Goal: Check status

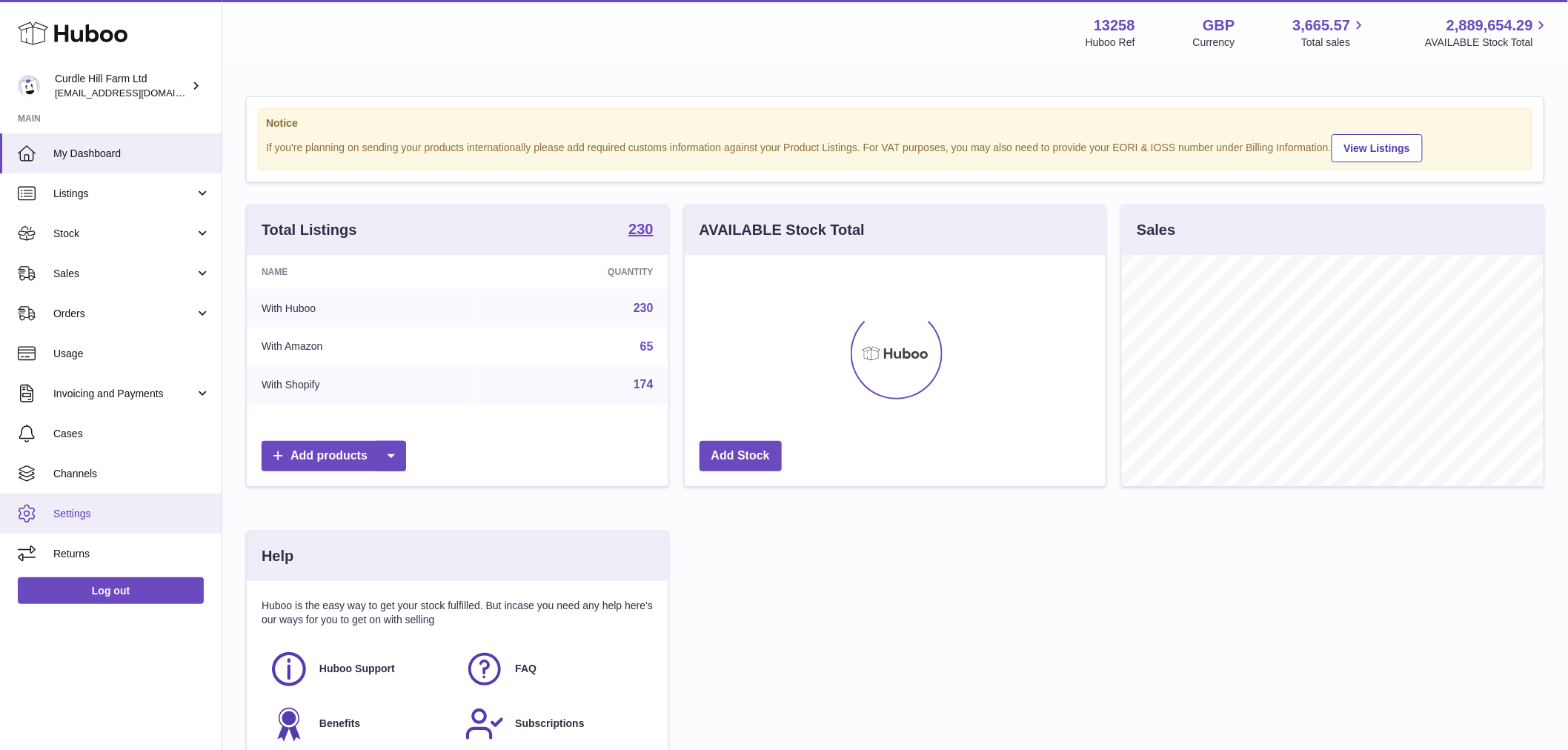
scroll to position [231, 421]
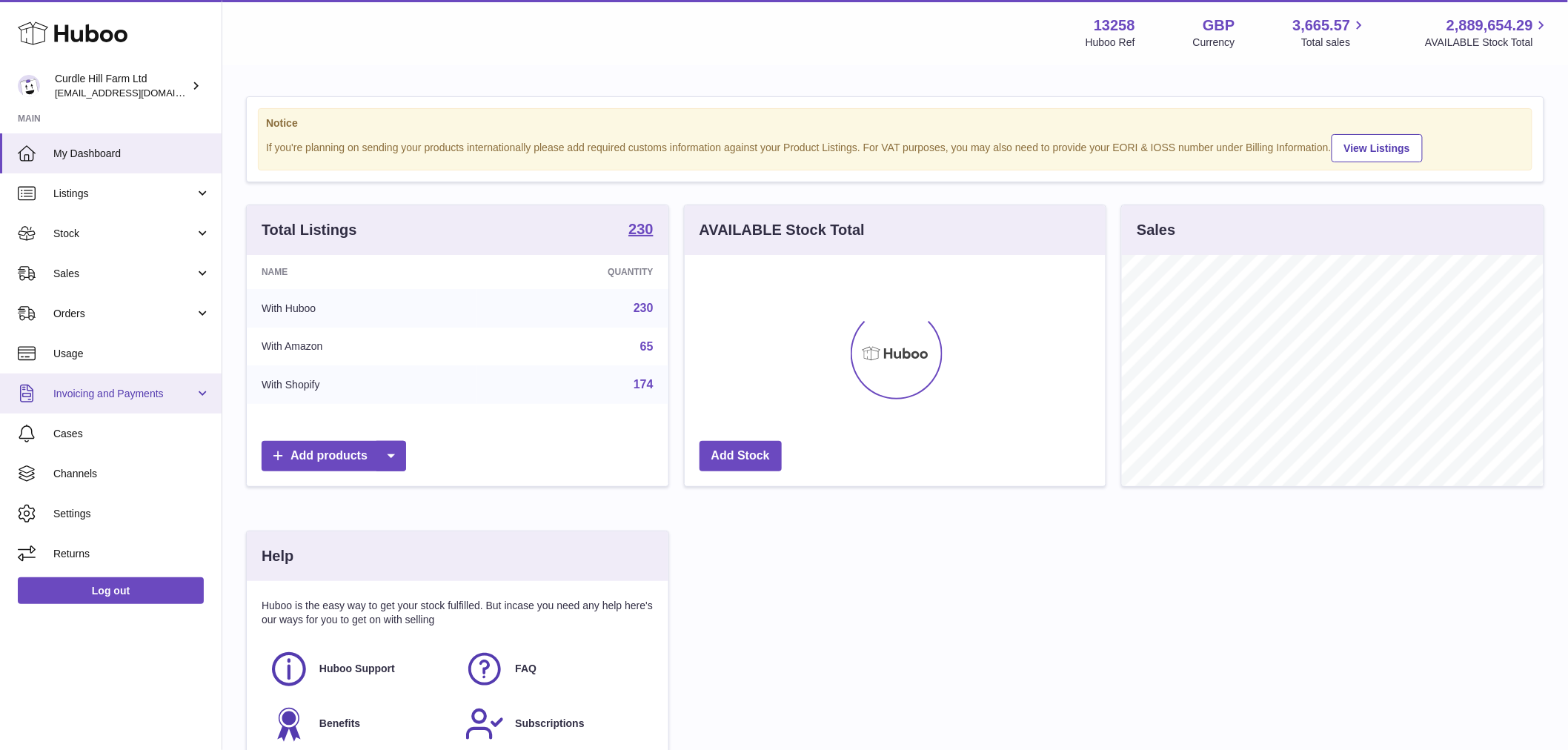
click at [135, 398] on span "Invoicing and Payments" at bounding box center [124, 394] width 141 height 14
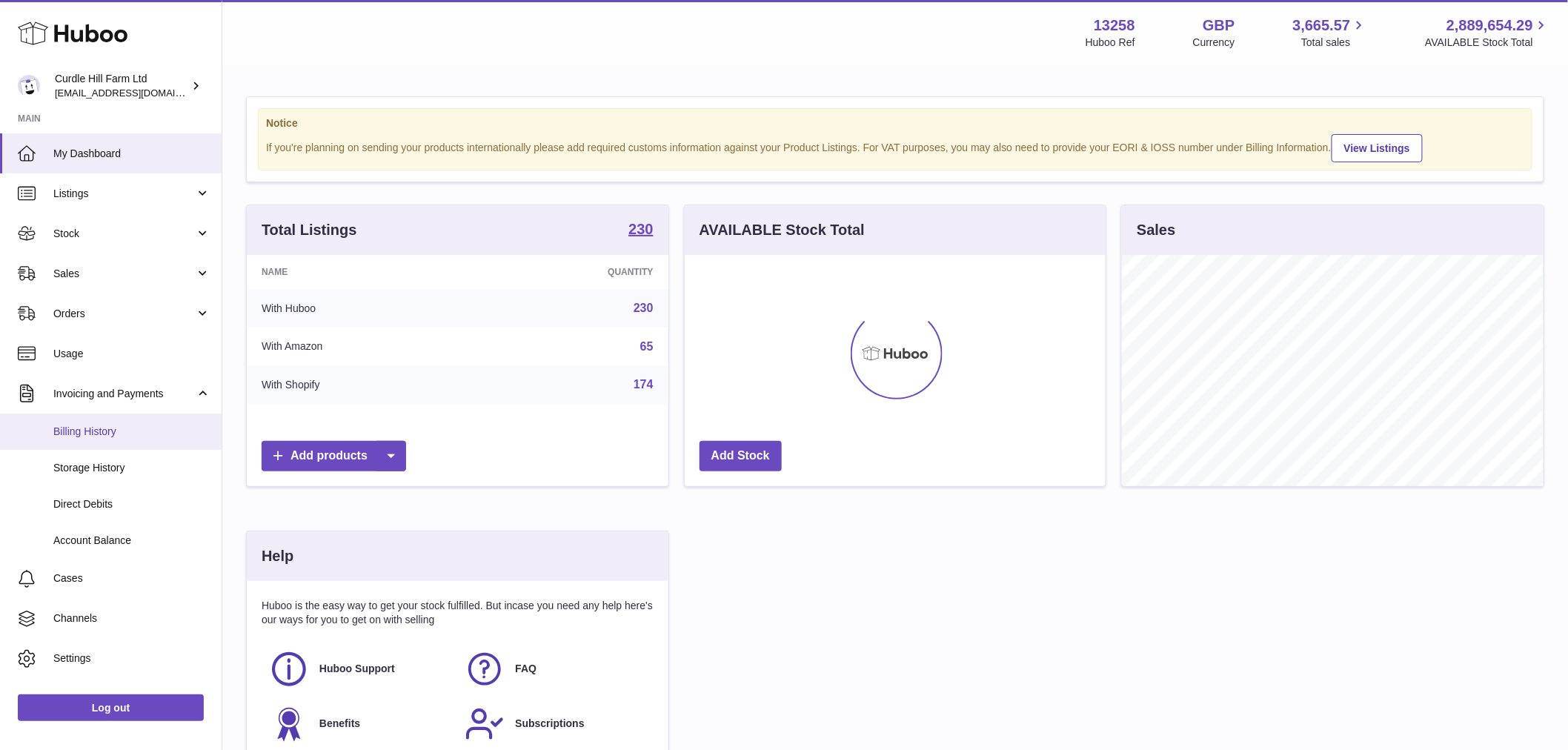
click at [116, 443] on link "Billing History" at bounding box center [110, 432] width 221 height 36
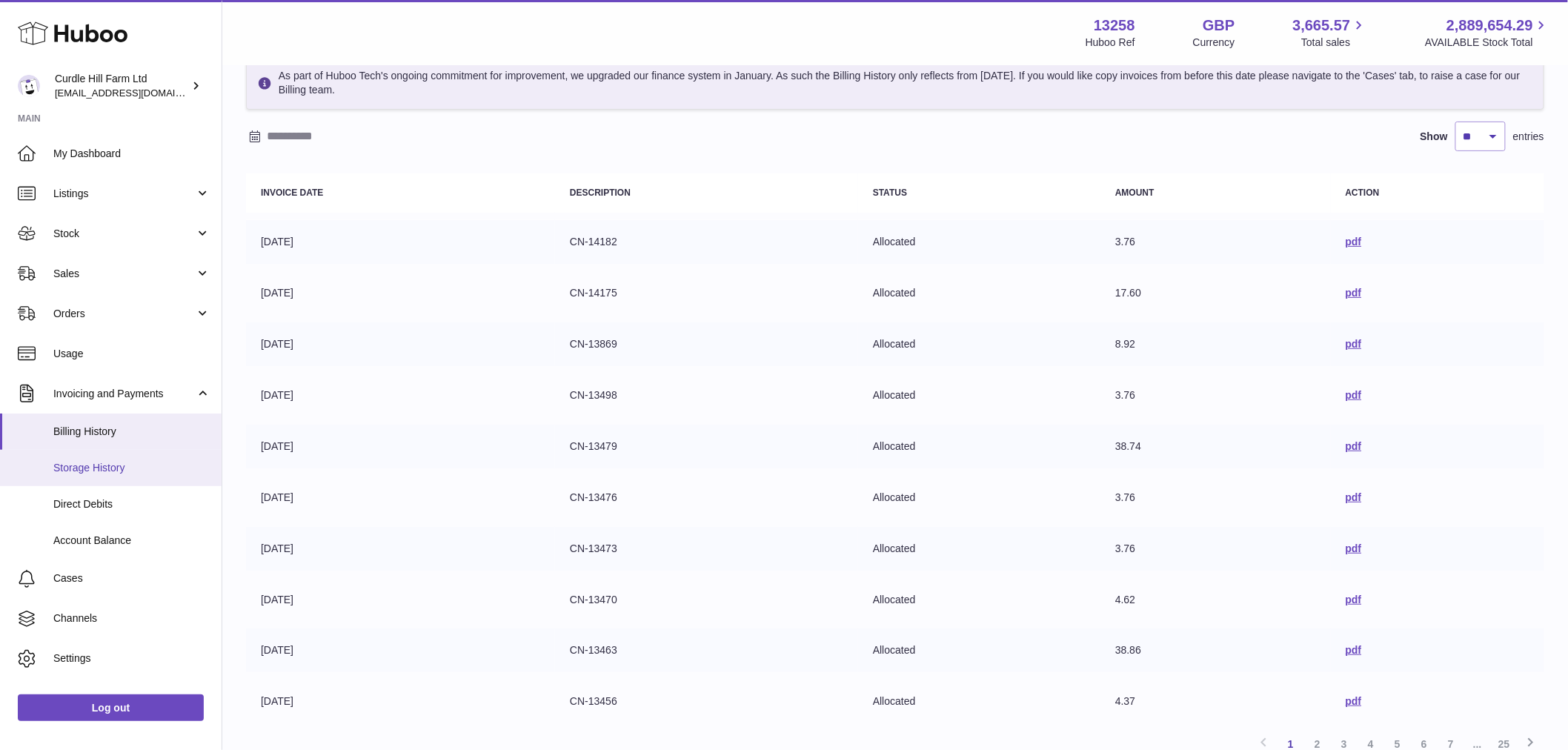
scroll to position [49, 0]
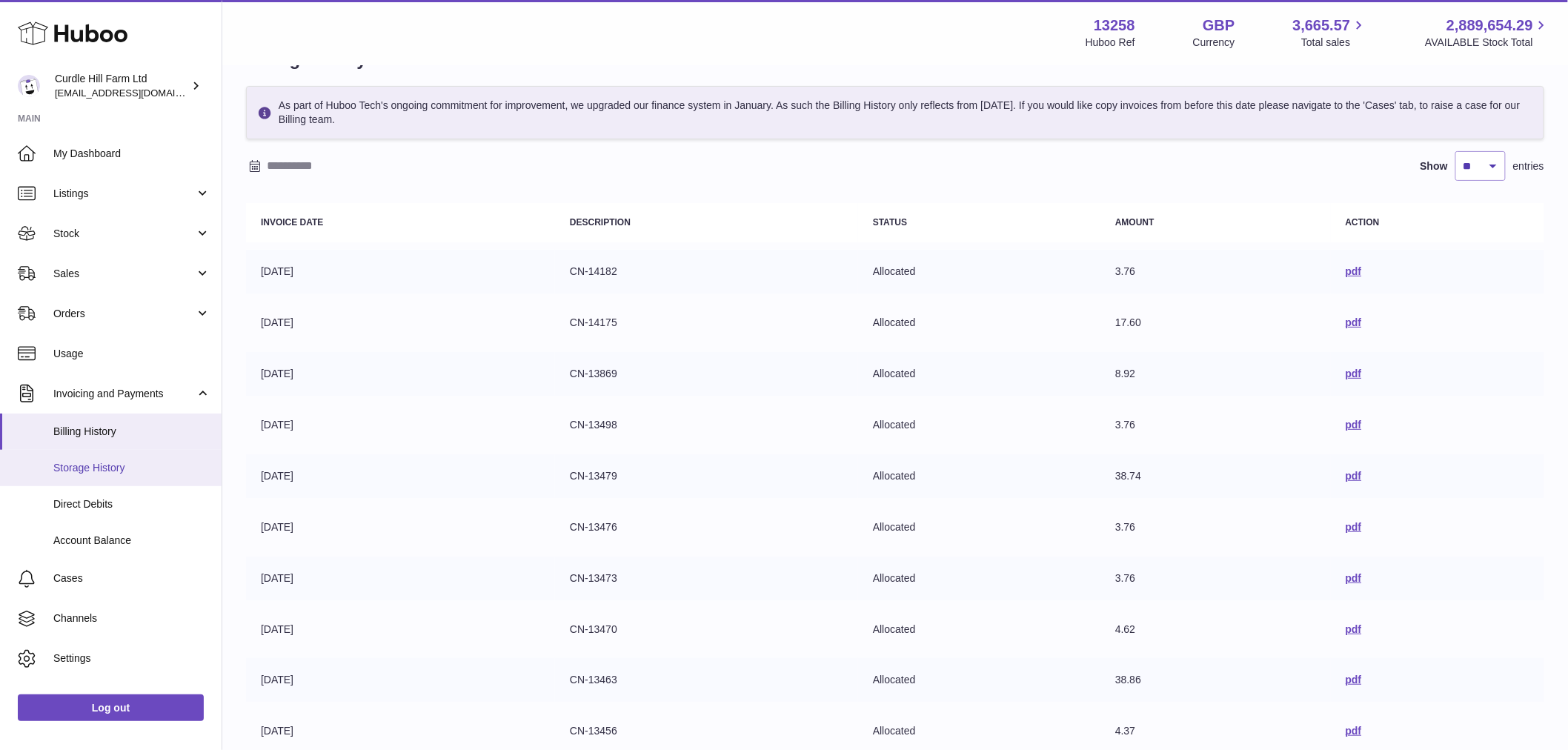
click at [152, 461] on span "Storage History" at bounding box center [132, 468] width 157 height 14
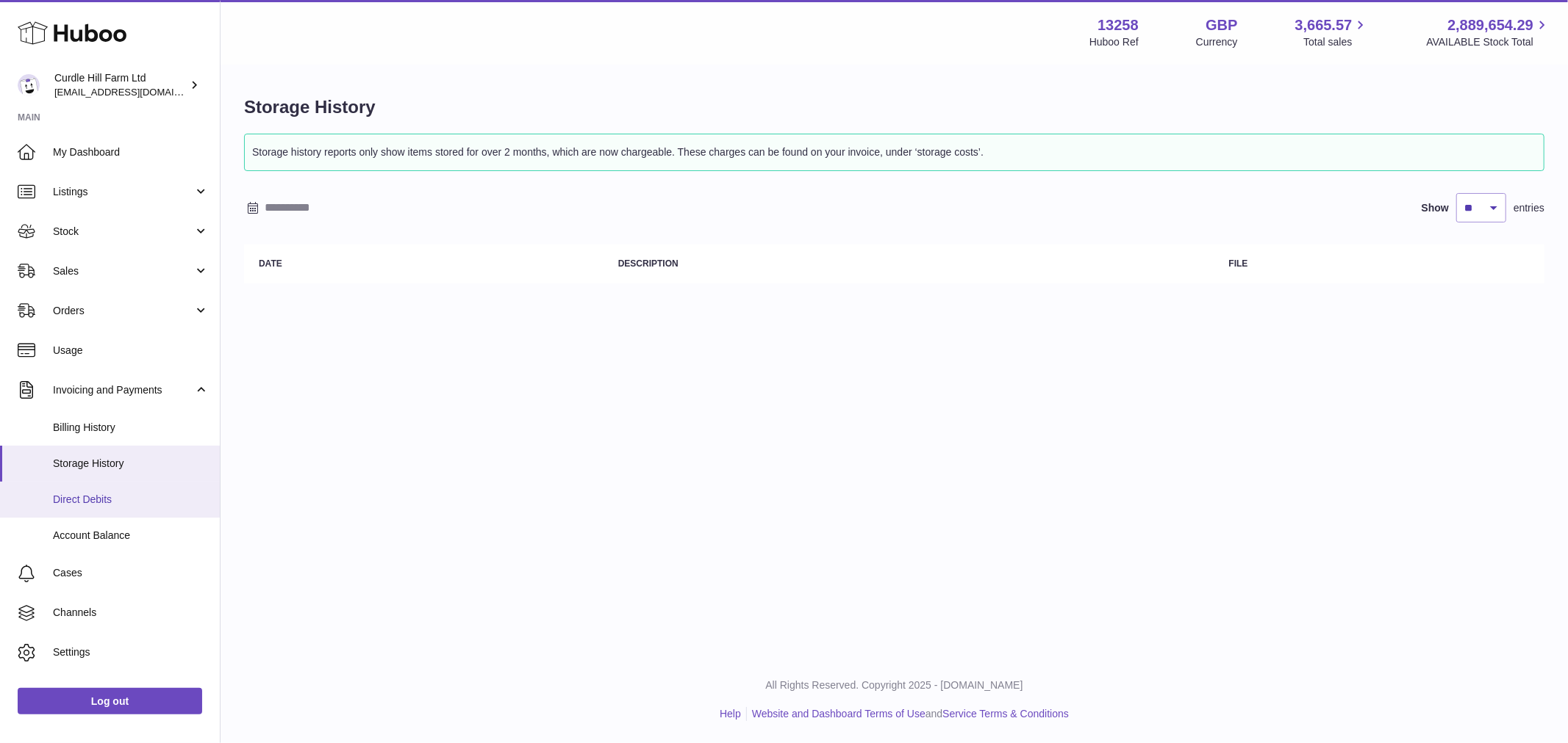
click at [100, 505] on span "Direct Debits" at bounding box center [131, 500] width 156 height 14
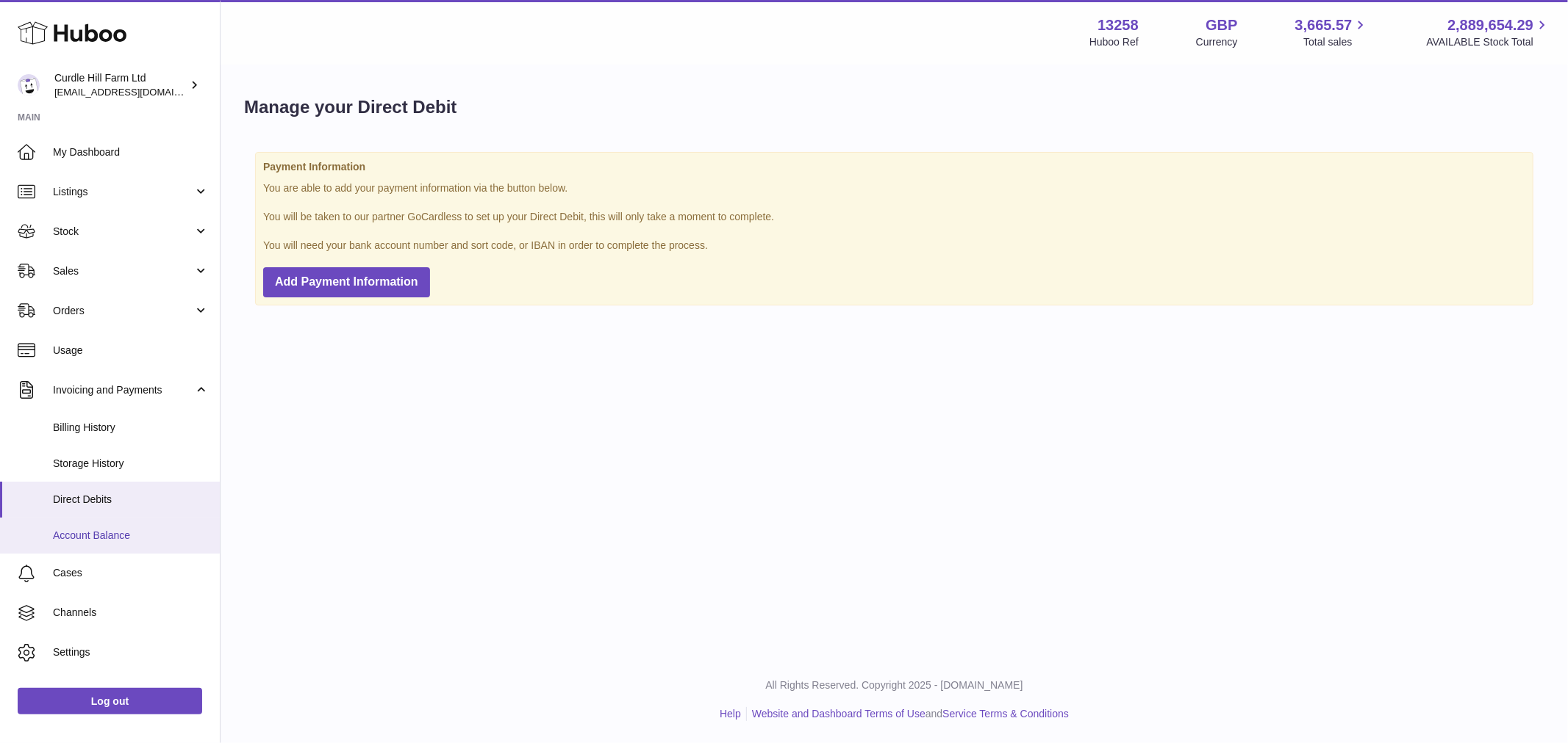
click at [108, 529] on span "Account Balance" at bounding box center [131, 535] width 156 height 14
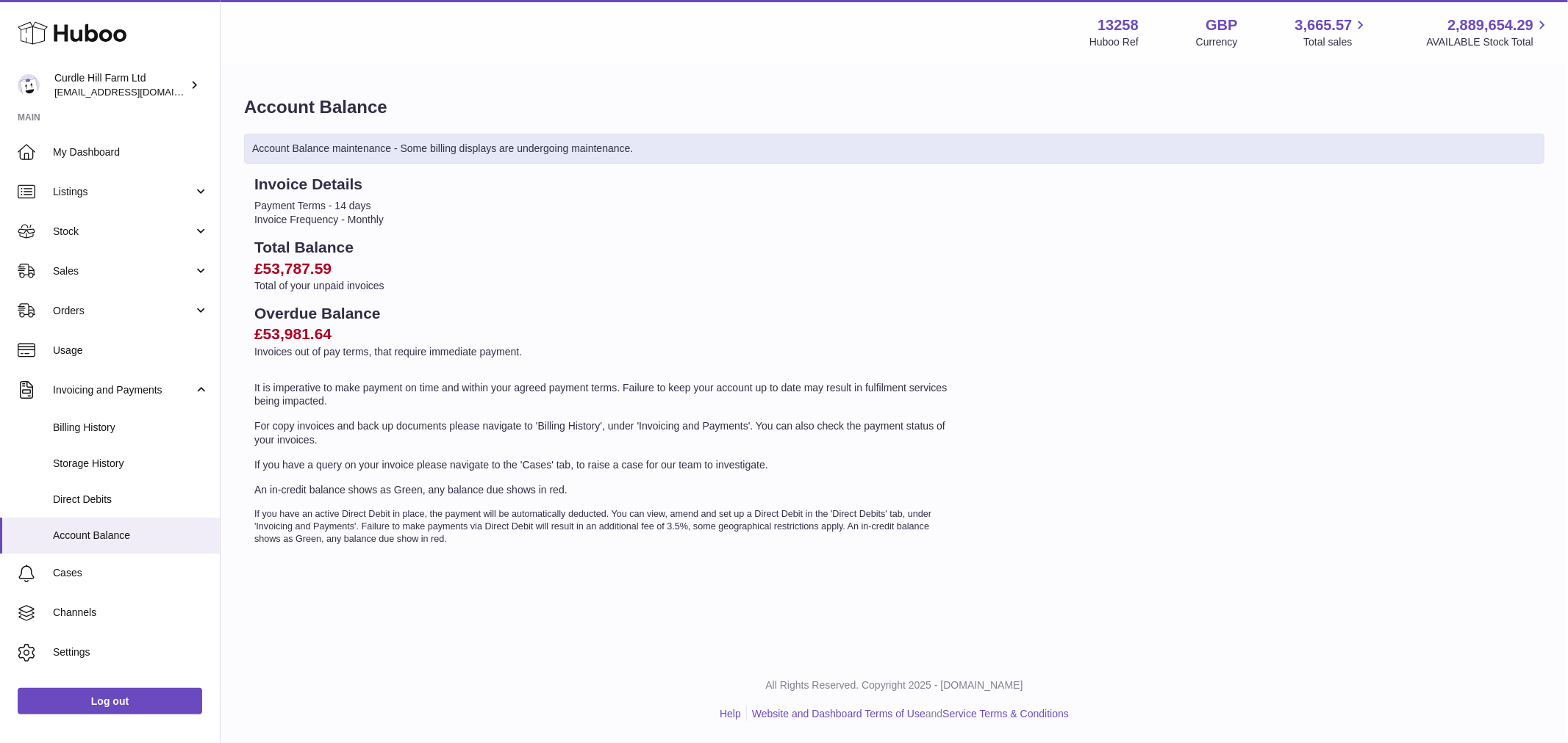
click at [302, 265] on h2 "£53,787.59" at bounding box center [604, 269] width 700 height 20
click at [297, 319] on h2 "Overdue Balance" at bounding box center [604, 313] width 700 height 20
click at [297, 333] on h2 "£53,981.64" at bounding box center [604, 334] width 700 height 20
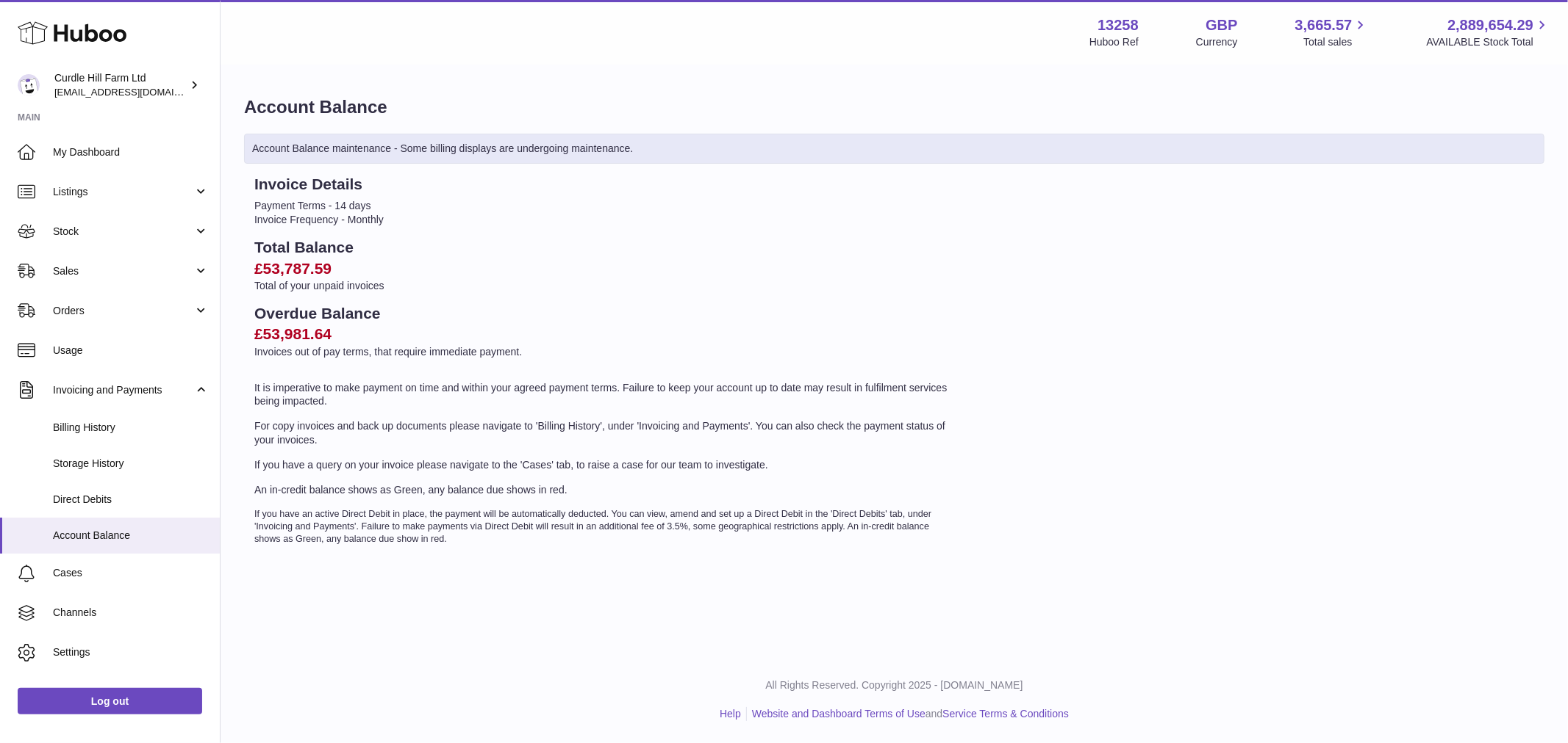
click at [297, 333] on h2 "£53,981.64" at bounding box center [604, 334] width 700 height 20
click at [303, 346] on p "Invoices out of pay terms, that require immediate payment." at bounding box center [604, 352] width 700 height 14
